Goal: Task Accomplishment & Management: Manage account settings

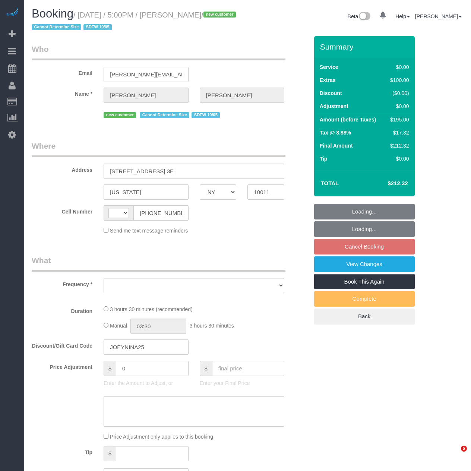
select select "NY"
select select "spot1"
select select "number:64"
select select "number:79"
select select "number:15"
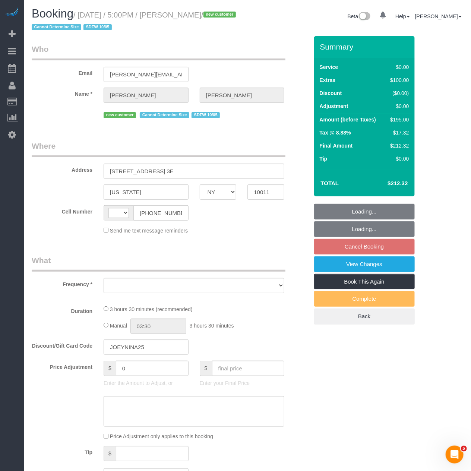
select select "number:5"
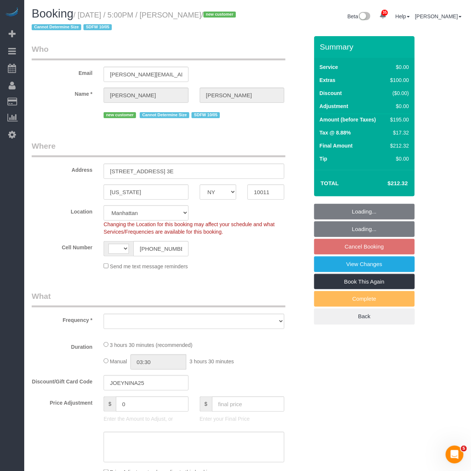
select select "string:[GEOGRAPHIC_DATA]"
select select "object:969"
select select "string:stripe-pm_1SEyKa4VGloSiKo7WE83BLCk"
select select "object:1457"
select select "1"
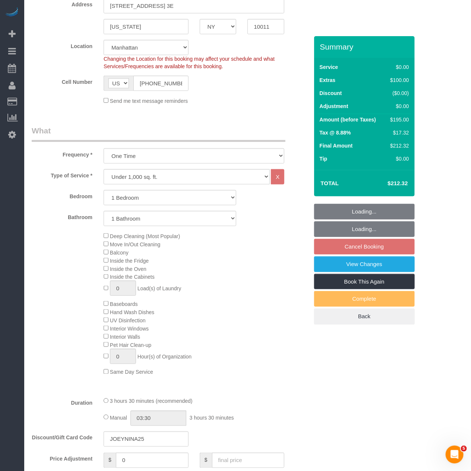
select select "1"
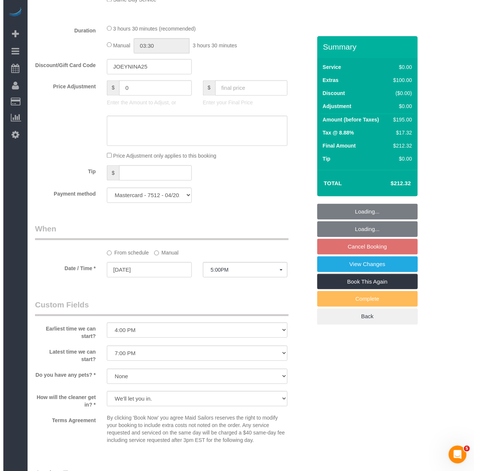
scroll to position [703, 0]
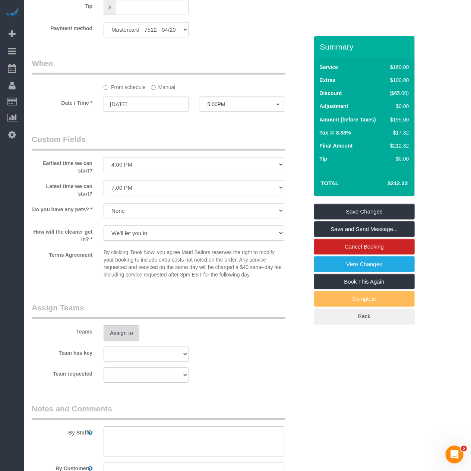
click at [113, 341] on button "Assign to" at bounding box center [122, 333] width 36 height 16
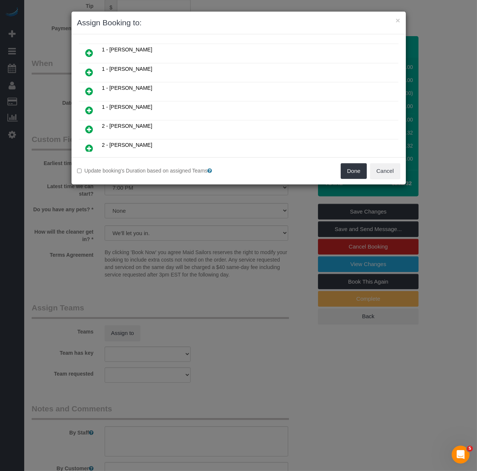
scroll to position [124, 0]
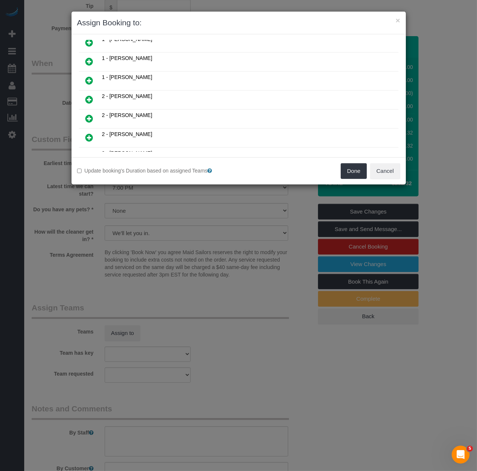
click at [92, 115] on icon at bounding box center [90, 118] width 8 height 9
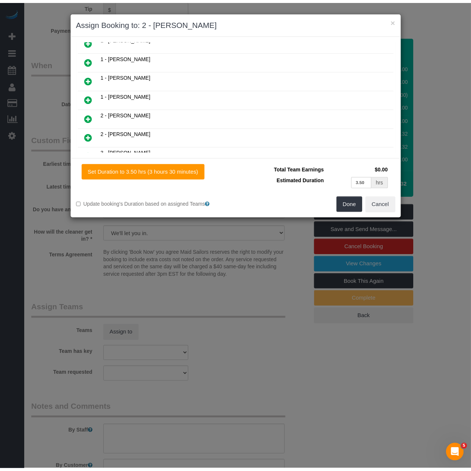
scroll to position [142, 0]
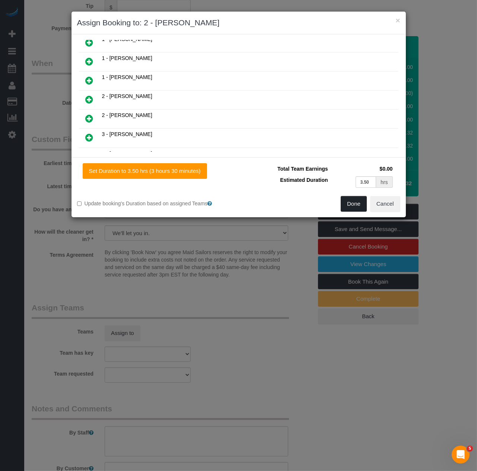
click at [352, 197] on button "Done" at bounding box center [354, 204] width 26 height 16
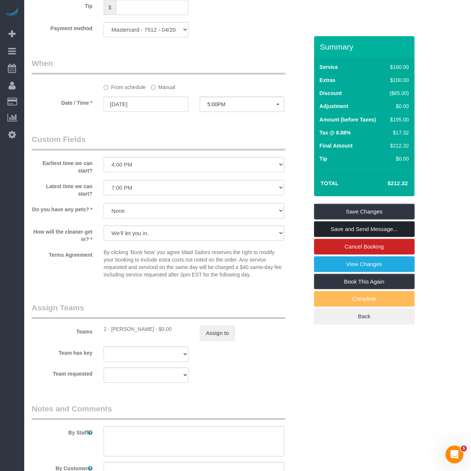
click at [372, 230] on link "Save and Send Message..." at bounding box center [364, 229] width 101 height 16
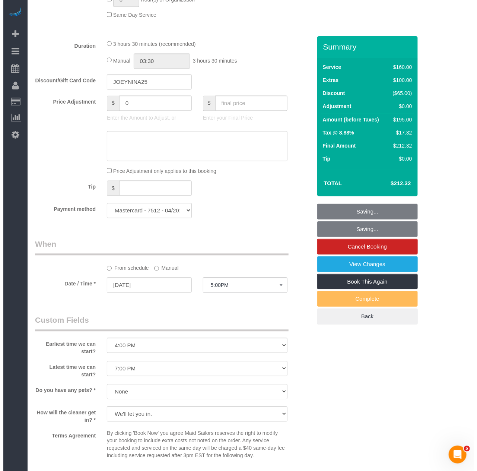
scroll to position [372, 0]
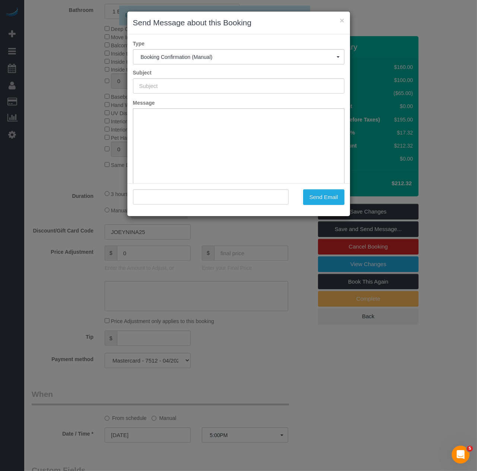
type input "Cleaning Confirmed for [DATE] 5:00pm"
type input ""[PERSON_NAME]" <[PERSON_NAME][EMAIL_ADDRESS][DOMAIN_NAME]>"
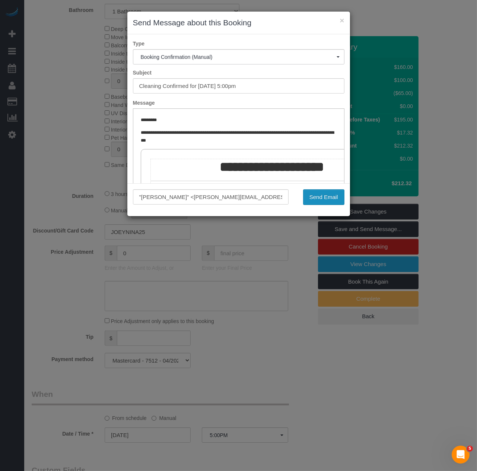
click at [323, 200] on button "Send Email" at bounding box center [323, 197] width 41 height 16
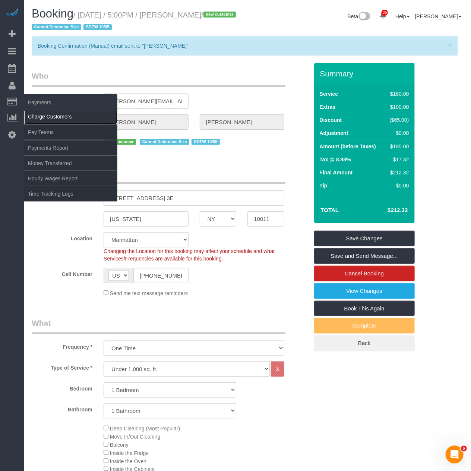
click at [38, 120] on link "Charge Customers" at bounding box center [70, 116] width 93 height 15
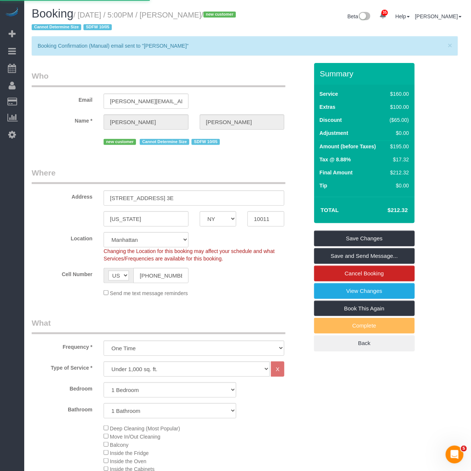
select select
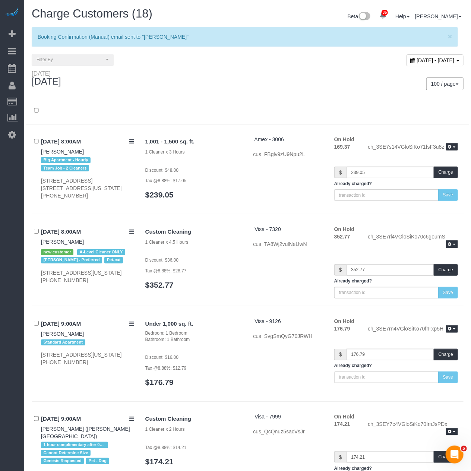
click at [417, 60] on span "[DATE] - [DATE]" at bounding box center [436, 60] width 38 height 6
type input "**********"
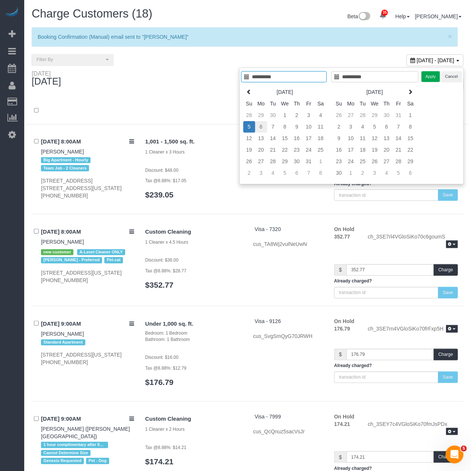
type input "**********"
click at [263, 125] on td "6" at bounding box center [261, 127] width 12 height 12
type input "**********"
click at [263, 125] on td "6" at bounding box center [261, 127] width 12 height 12
type input "**********"
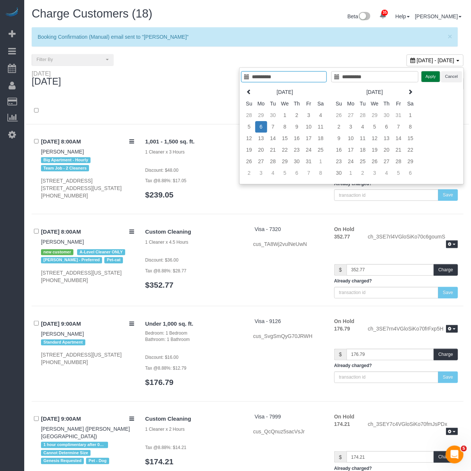
click at [430, 76] on button "Apply" at bounding box center [430, 76] width 19 height 11
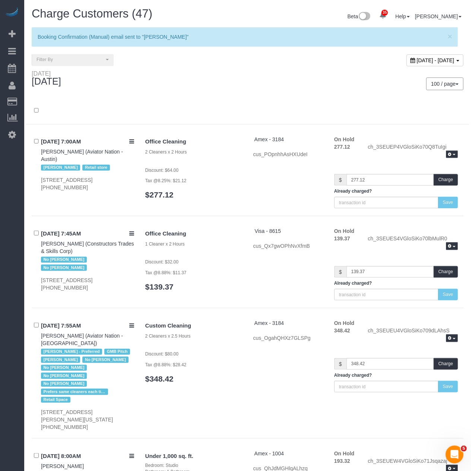
click at [264, 87] on div "100 / page 10 / page 20 / page 30 / page 40 / page 50 / page 100 / page" at bounding box center [358, 83] width 210 height 13
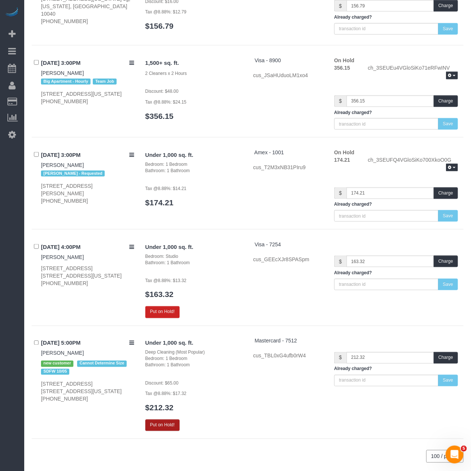
click at [150, 419] on button "Put on Hold!" at bounding box center [162, 425] width 34 height 12
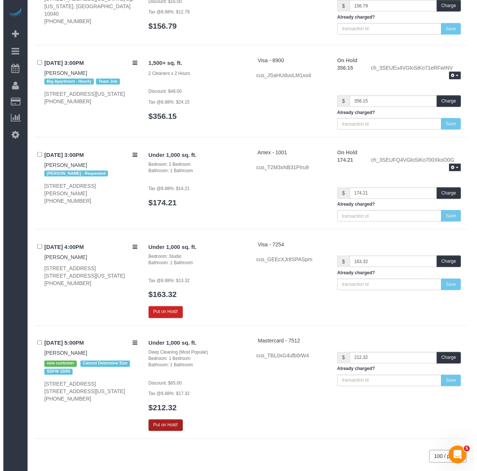
scroll to position [4467, 0]
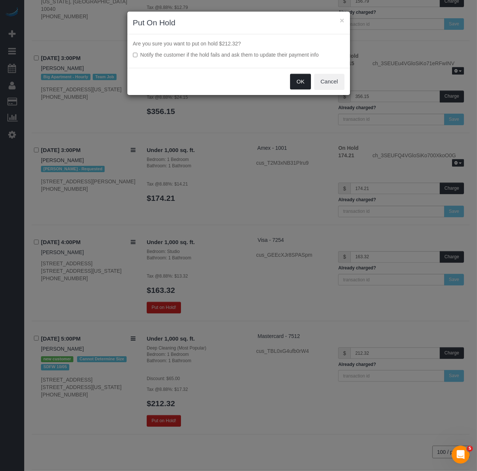
click at [305, 80] on button "OK" at bounding box center [300, 82] width 21 height 16
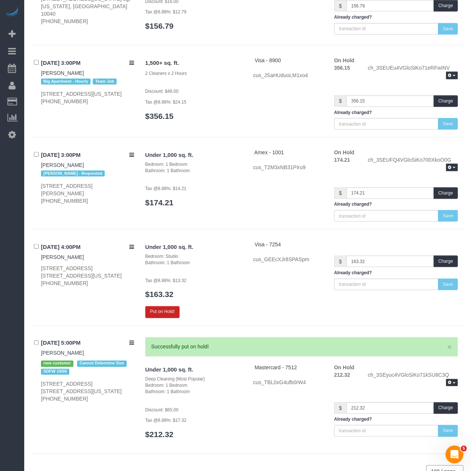
scroll to position [4467, 0]
